Goal: Communication & Community: Ask a question

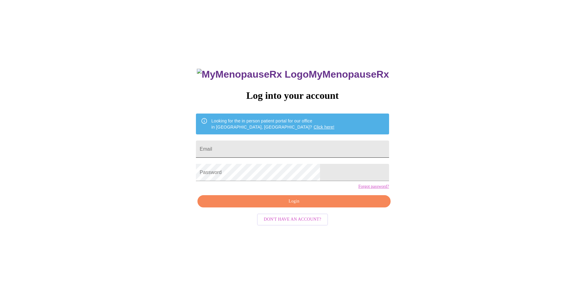
click at [259, 143] on input "Email" at bounding box center [292, 149] width 193 height 17
type input "[EMAIL_ADDRESS][DOMAIN_NAME]"
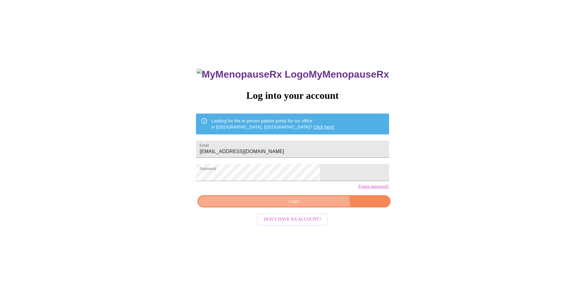
click at [308, 206] on span "Login" at bounding box center [294, 202] width 179 height 8
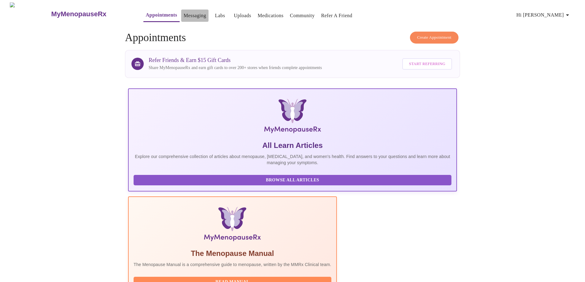
click at [184, 14] on link "Messaging" at bounding box center [195, 15] width 22 height 9
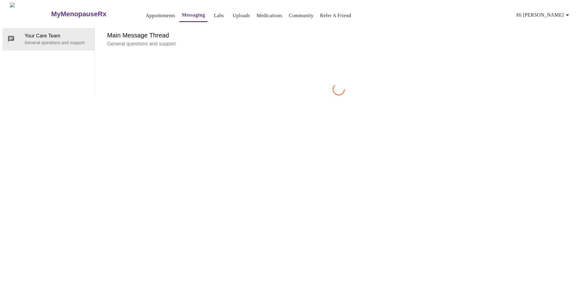
scroll to position [23, 0]
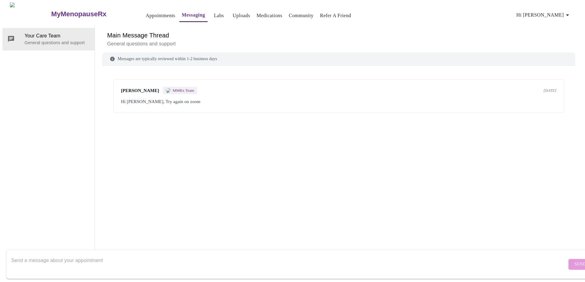
click at [563, 257] on form "Send" at bounding box center [301, 264] width 591 height 29
click at [192, 152] on div "[PERSON_NAME] MMRx Team [DATE] Hi [PERSON_NAME], Try again on zoom" at bounding box center [338, 153] width 473 height 160
click at [24, 259] on textarea "Send a message about your appointment" at bounding box center [289, 265] width 556 height 20
type textarea "What lab did you say that I needed to get my labs drawn at?"
click at [575, 261] on span "Send" at bounding box center [581, 265] width 12 height 8
